Goal: Task Accomplishment & Management: Use online tool/utility

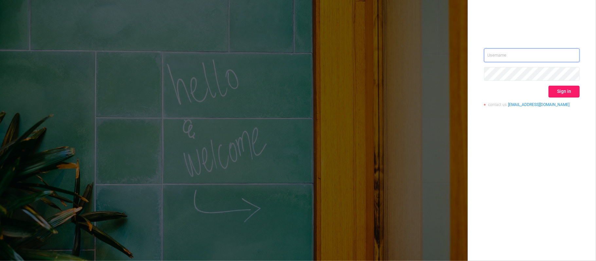
type input "[PERSON_NAME][EMAIL_ADDRESS][DOMAIN_NAME]"
click at [570, 90] on button "Sign in" at bounding box center [564, 92] width 31 height 12
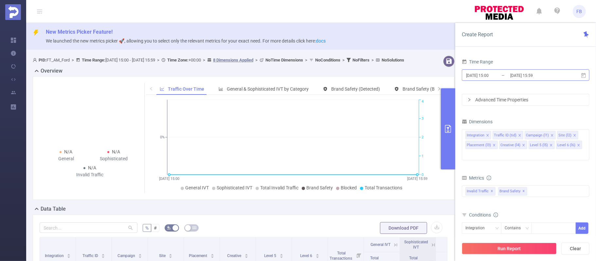
click at [512, 75] on input "[DATE] 15:59" at bounding box center [536, 75] width 53 height 9
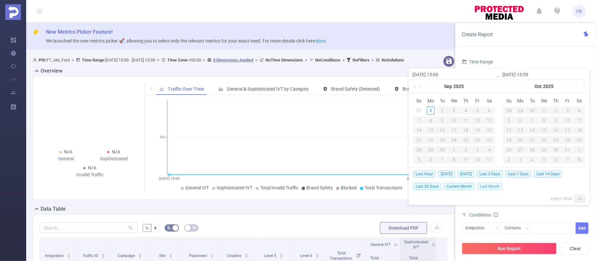
click at [493, 188] on span "Last Month" at bounding box center [489, 186] width 25 height 7
type input "[DATE] 00:00"
type input "[DATE] 23:59"
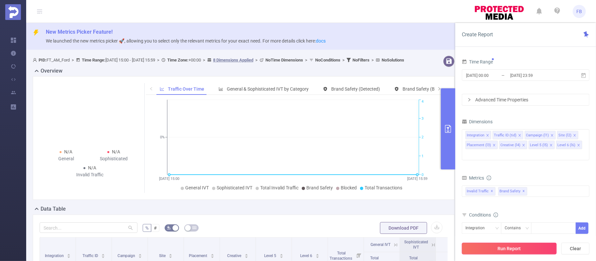
click at [516, 249] on button "Run Report" at bounding box center [509, 249] width 95 height 12
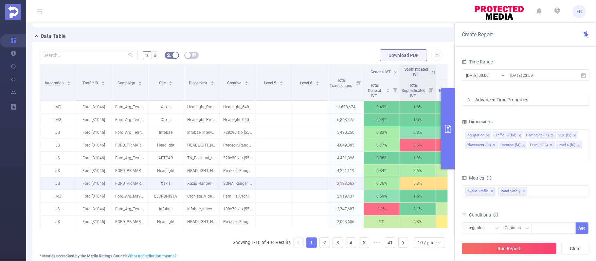
scroll to position [174, 0]
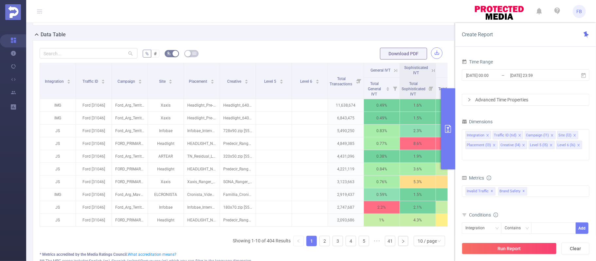
click at [431, 59] on button "button" at bounding box center [436, 52] width 11 height 11
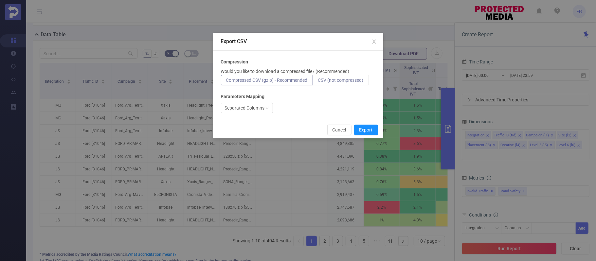
click at [350, 82] on span "CSV (not compressed)" at bounding box center [340, 80] width 45 height 5
click at [318, 82] on input "CSV (not compressed)" at bounding box center [318, 82] width 0 height 0
drag, startPoint x: 369, startPoint y: 129, endPoint x: 344, endPoint y: 1, distance: 129.6
click at [369, 129] on button "Export" at bounding box center [366, 130] width 24 height 10
